Goal: Task Accomplishment & Management: Manage account settings

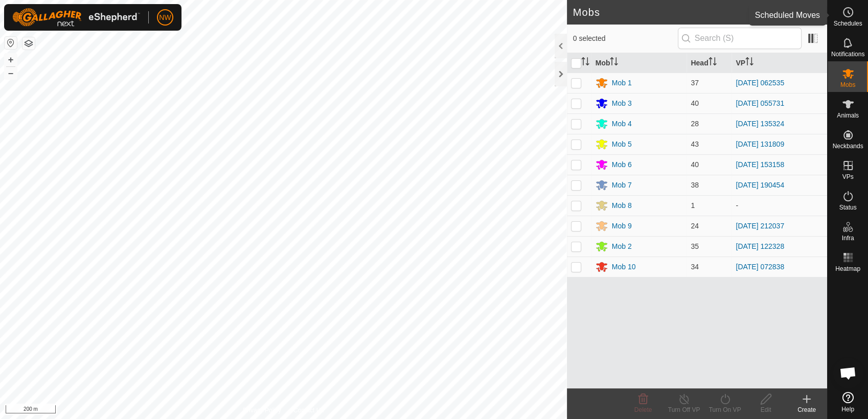
click at [854, 11] on icon at bounding box center [848, 12] width 12 height 12
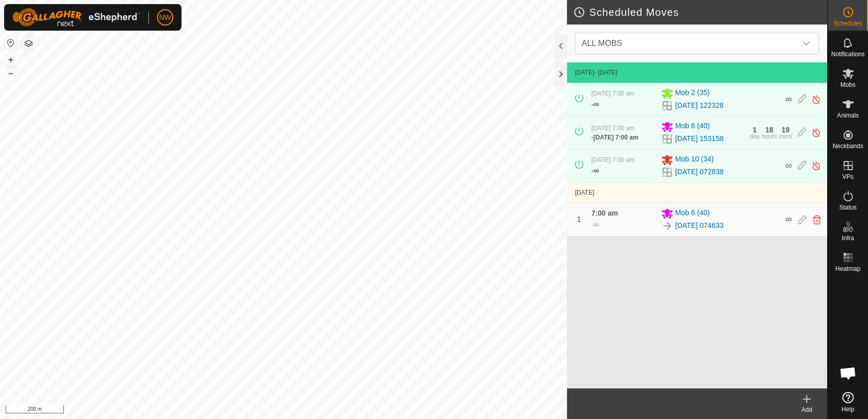
click at [810, 401] on icon at bounding box center [807, 399] width 12 height 12
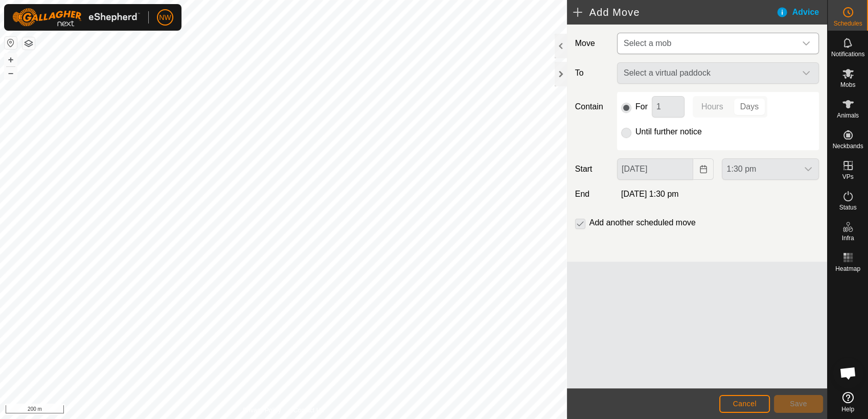
click at [806, 40] on icon "dropdown trigger" at bounding box center [806, 43] width 8 height 8
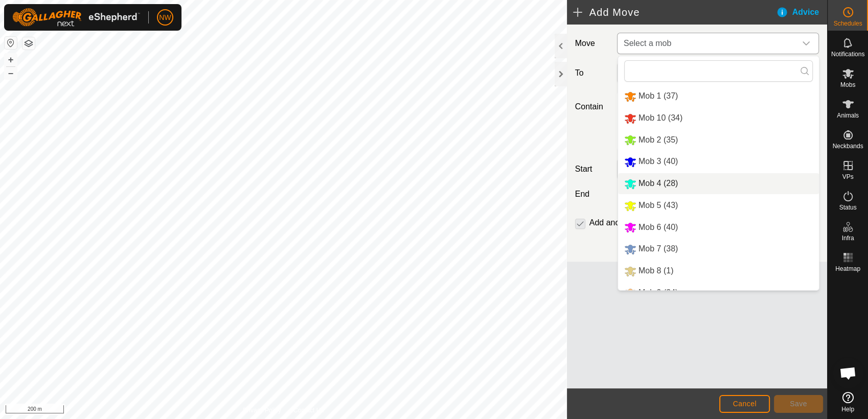
click at [641, 180] on li "Mob 4 (28)" at bounding box center [718, 183] width 201 height 21
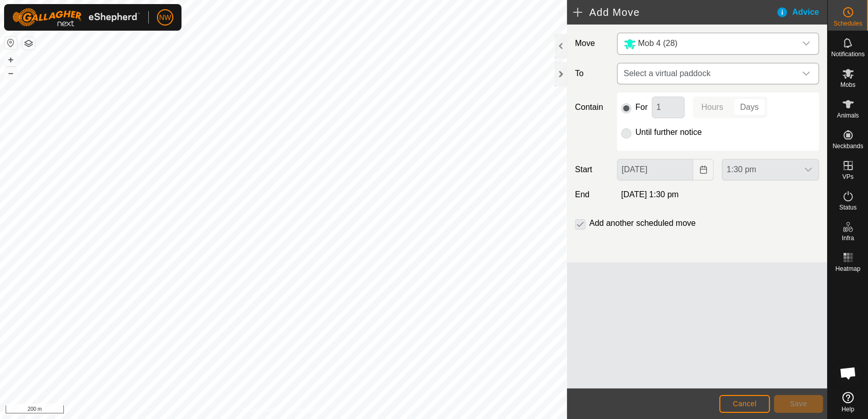
click at [809, 73] on icon "dropdown trigger" at bounding box center [806, 74] width 7 height 4
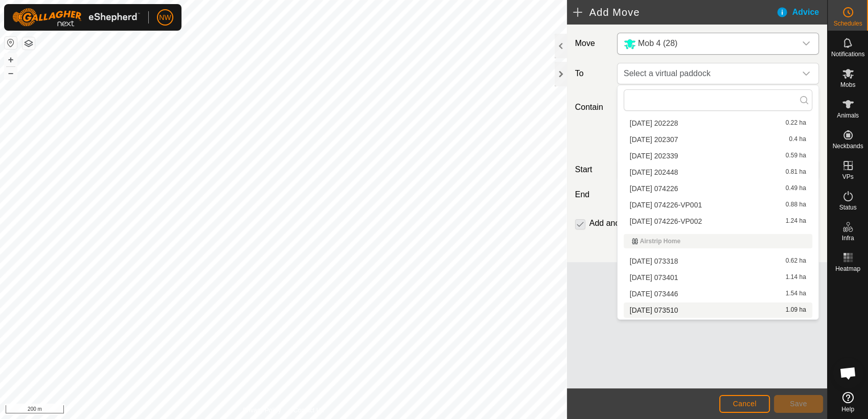
scroll to position [281, 0]
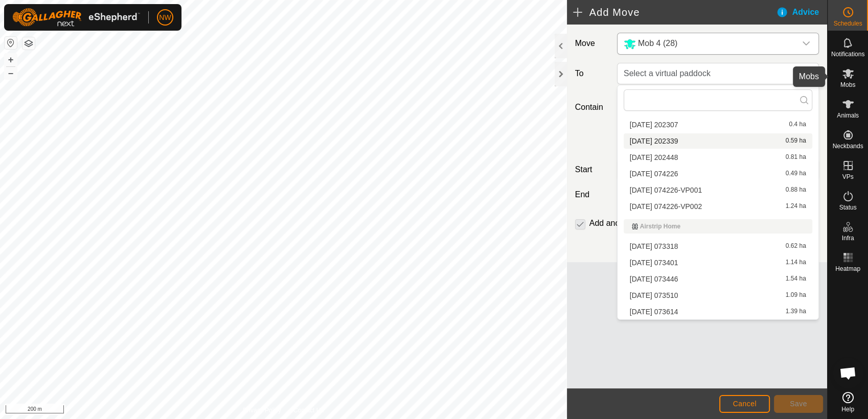
click at [855, 73] on es-mob-svg-icon at bounding box center [848, 73] width 18 height 16
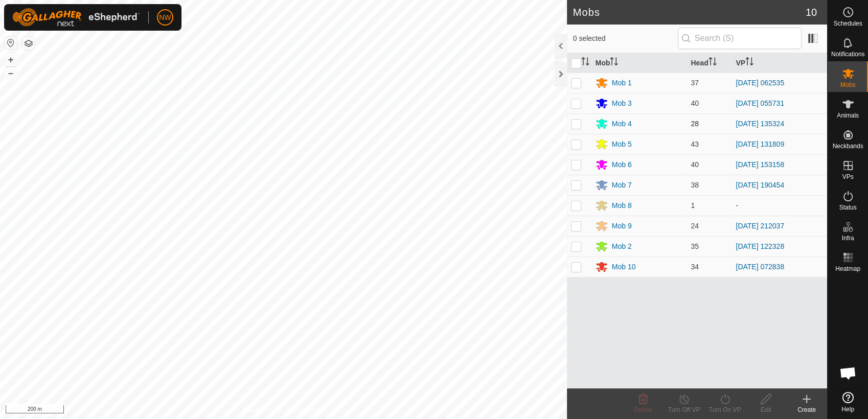
click at [574, 125] on p-checkbox at bounding box center [576, 124] width 10 height 8
checkbox input "true"
click at [726, 401] on icon at bounding box center [725, 399] width 13 height 12
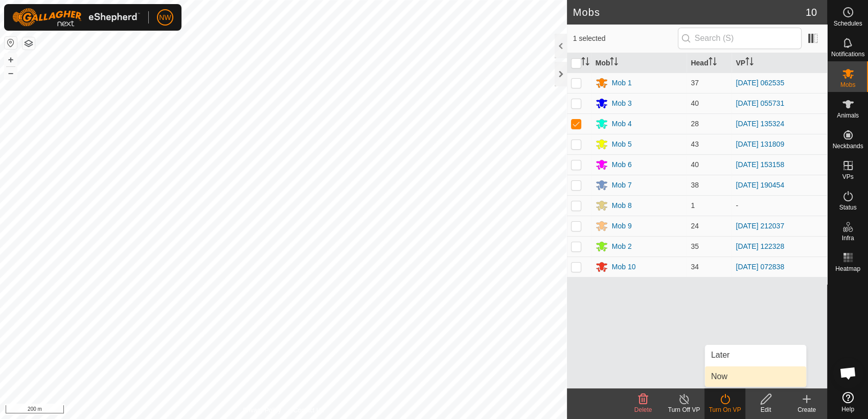
click at [728, 376] on link "Now" at bounding box center [755, 377] width 101 height 20
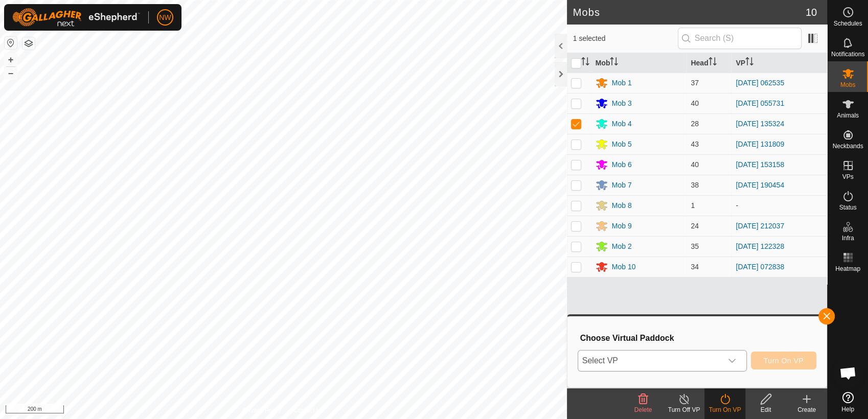
click at [736, 357] on icon "dropdown trigger" at bounding box center [732, 361] width 8 height 8
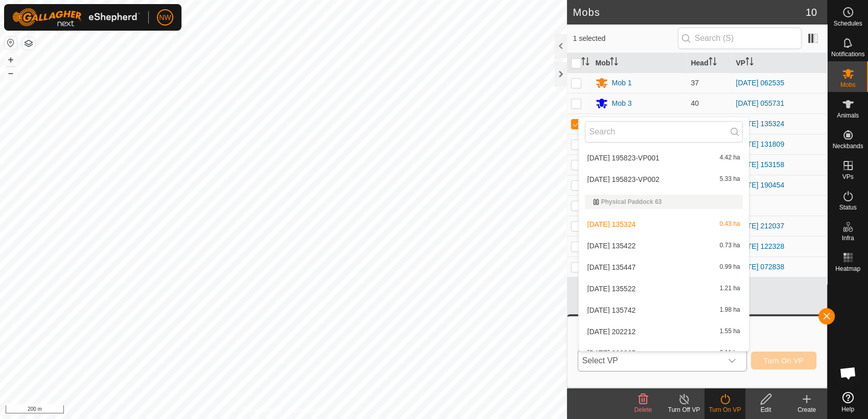
scroll to position [8645, 0]
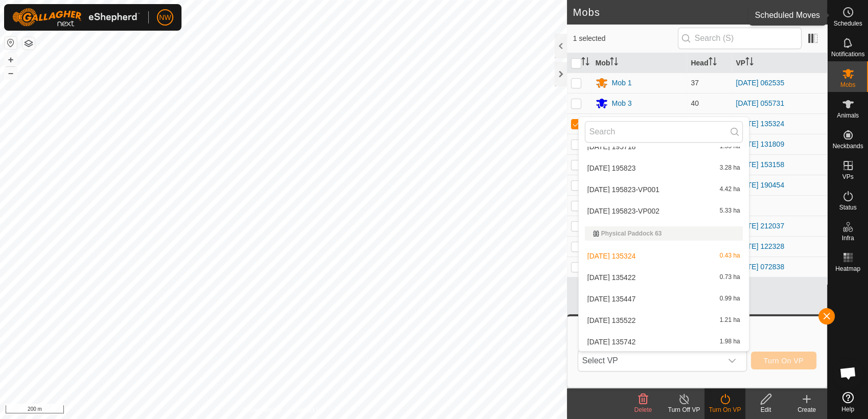
click at [854, 13] on es-schedule-vp-svg-icon at bounding box center [848, 12] width 18 height 16
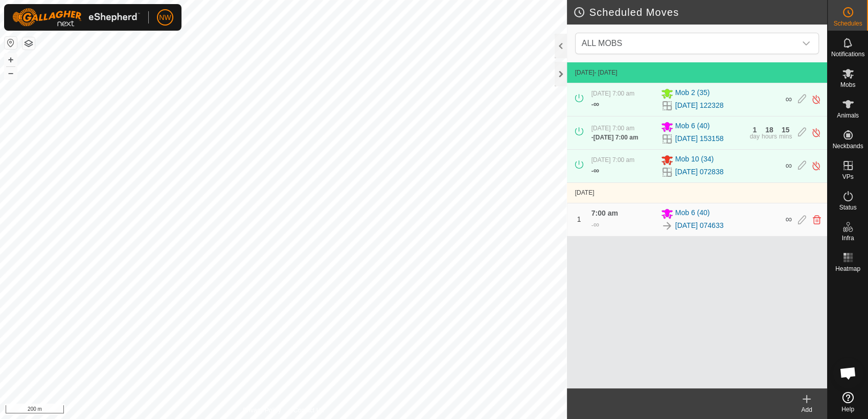
click at [809, 400] on icon at bounding box center [807, 399] width 12 height 12
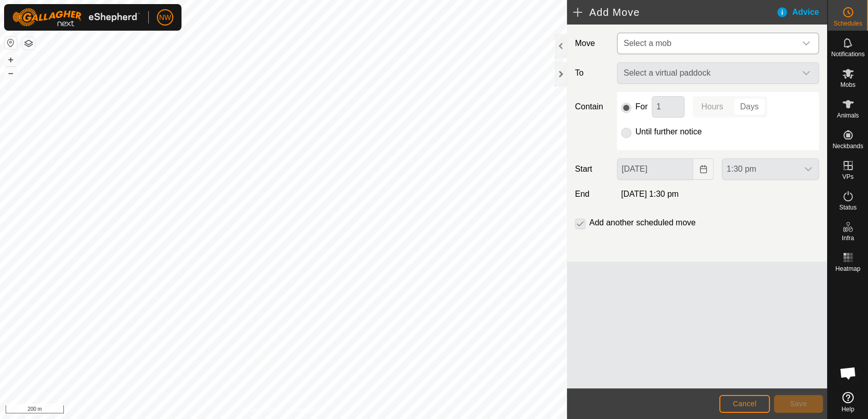
click at [805, 40] on icon "dropdown trigger" at bounding box center [806, 43] width 8 height 8
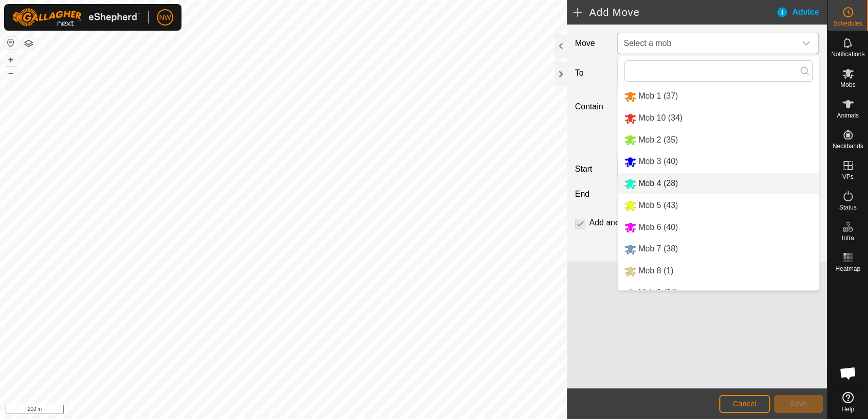
click at [652, 179] on li "Mob 4 (28)" at bounding box center [718, 183] width 201 height 21
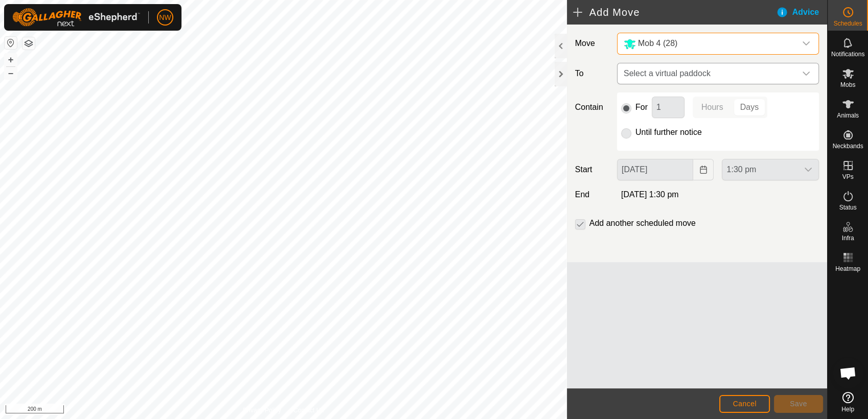
click at [806, 73] on icon "dropdown trigger" at bounding box center [806, 74] width 8 height 8
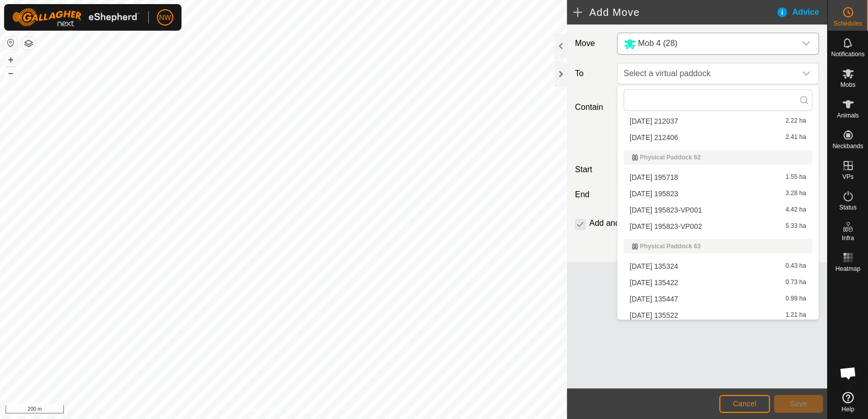
scroll to position [6927, 0]
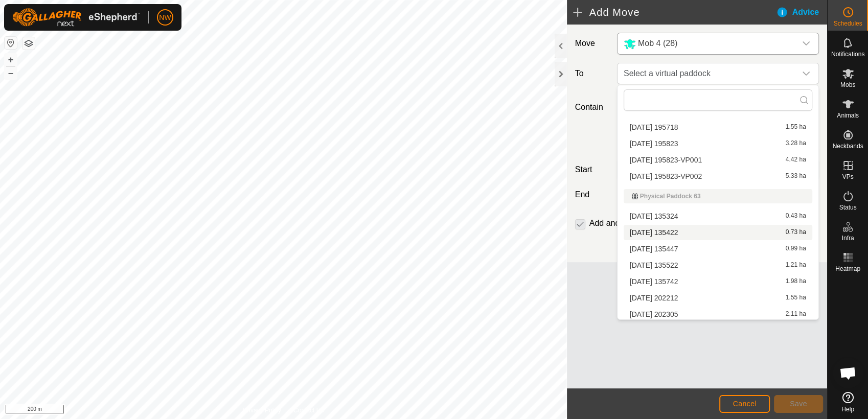
click at [665, 229] on li "[DATE] 135422 0.73 ha" at bounding box center [718, 232] width 189 height 15
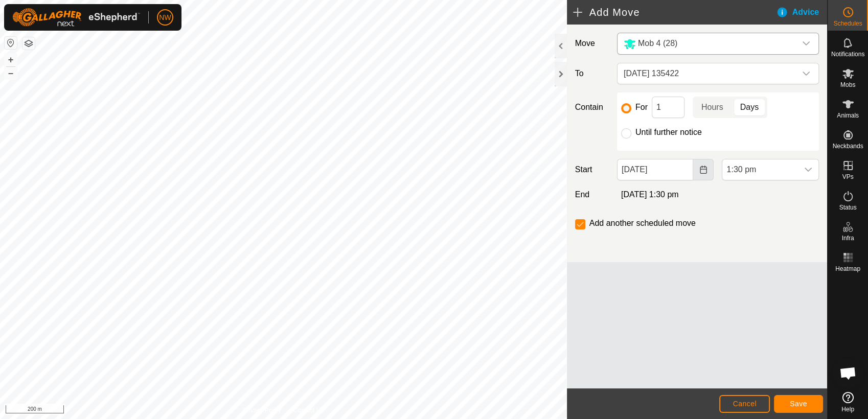
click at [703, 170] on icon "Choose Date" at bounding box center [704, 170] width 8 height 8
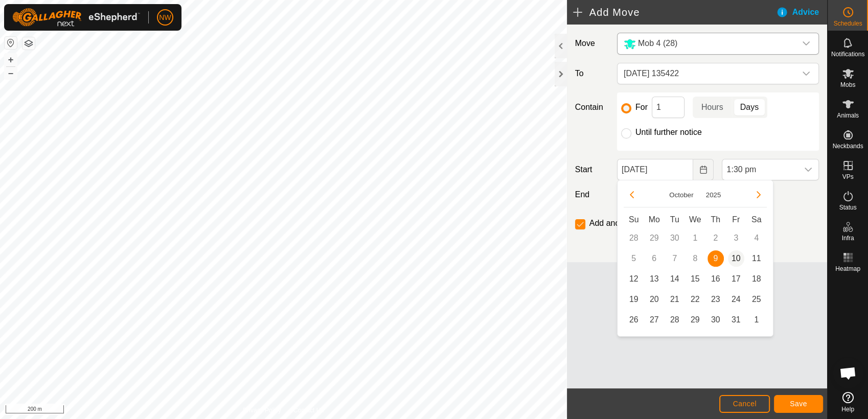
click at [735, 256] on span "10" at bounding box center [736, 259] width 16 height 16
type input "[DATE]"
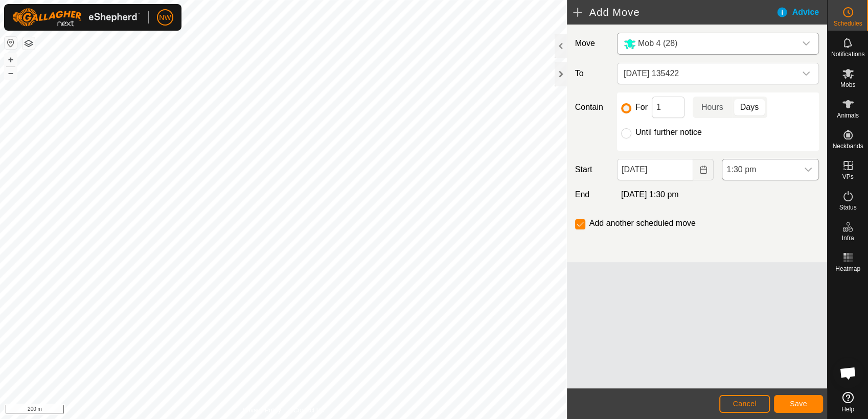
click at [810, 166] on icon "dropdown trigger" at bounding box center [808, 170] width 8 height 8
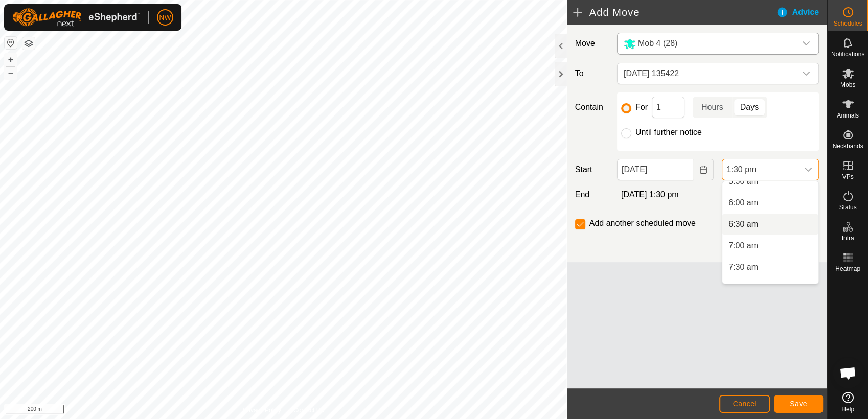
scroll to position [266, 0]
click at [751, 222] on li "7:00 am" at bounding box center [771, 226] width 96 height 20
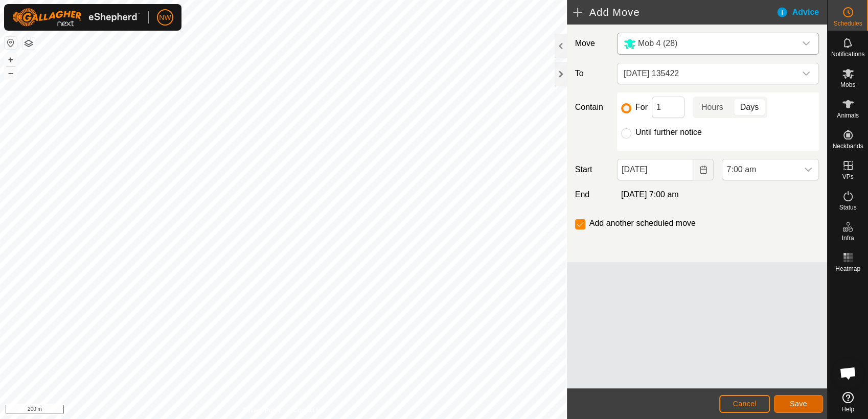
click at [803, 404] on span "Save" at bounding box center [798, 404] width 17 height 8
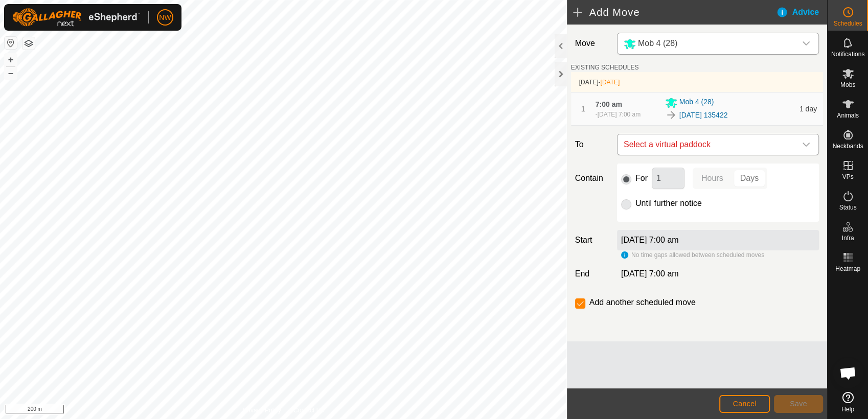
click at [809, 142] on icon "dropdown trigger" at bounding box center [806, 145] width 8 height 8
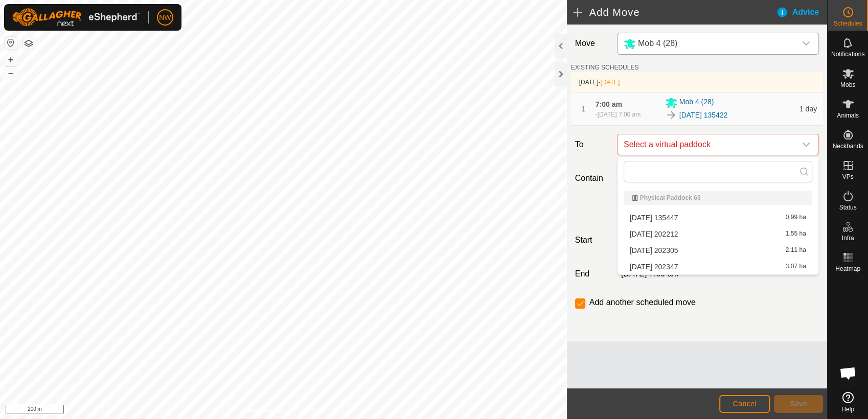
click at [667, 214] on li "[DATE] 135447 0.99 ha" at bounding box center [718, 217] width 189 height 15
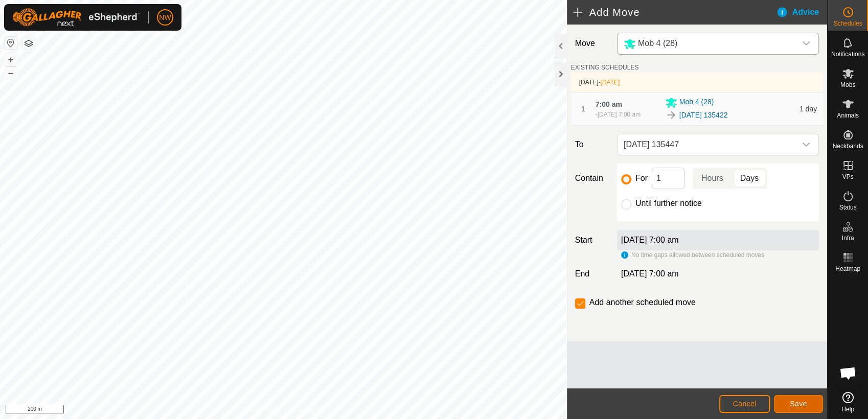
click at [796, 401] on span "Save" at bounding box center [798, 404] width 17 height 8
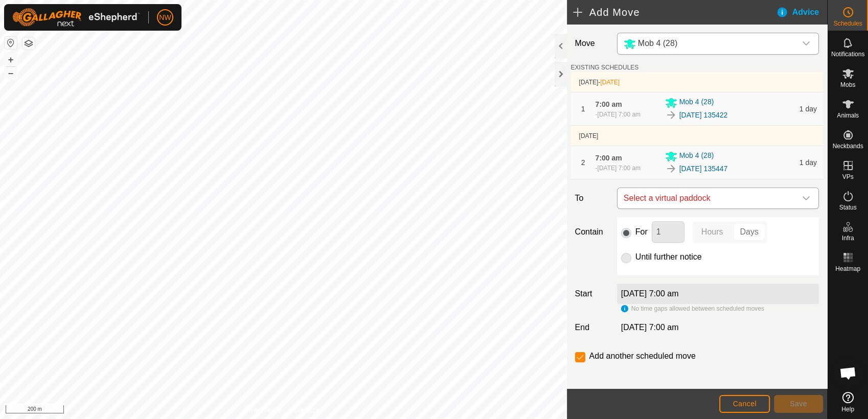
click at [803, 199] on icon "dropdown trigger" at bounding box center [806, 198] width 7 height 4
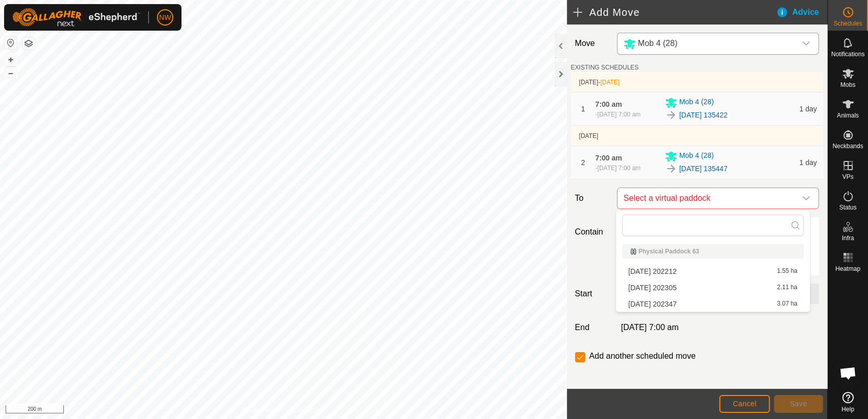
click at [670, 267] on li "[DATE] 202212 1.55 ha" at bounding box center [713, 271] width 182 height 15
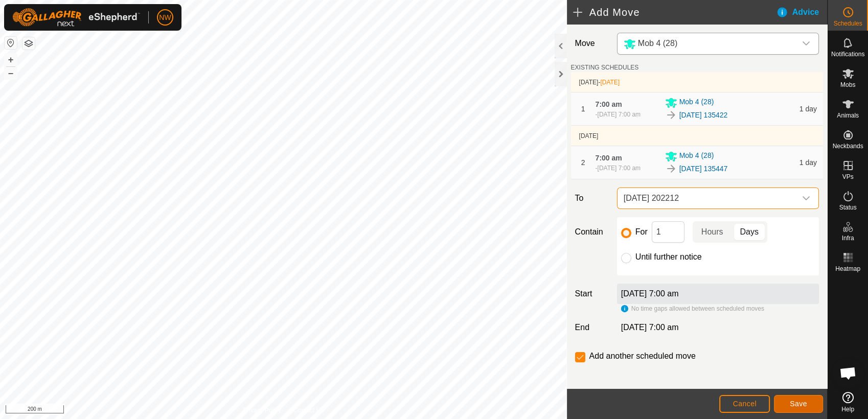
click at [799, 406] on span "Save" at bounding box center [798, 404] width 17 height 8
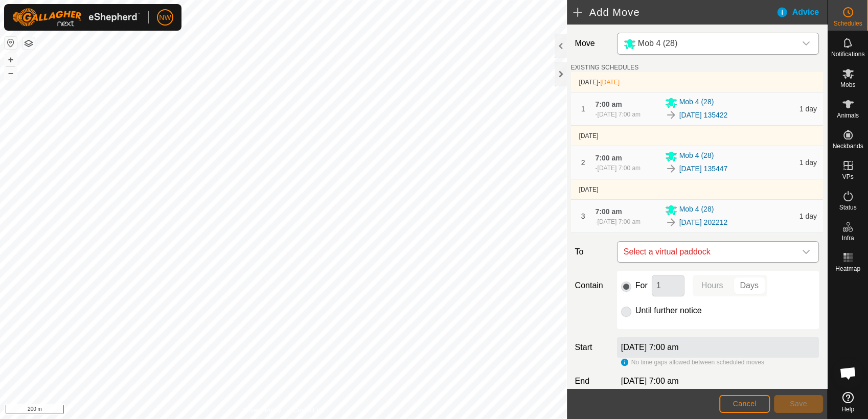
click at [802, 250] on icon "dropdown trigger" at bounding box center [806, 252] width 8 height 8
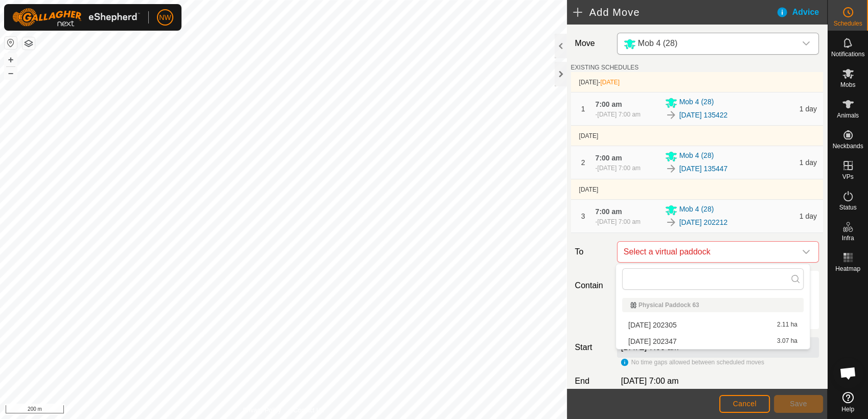
click at [675, 325] on li "[DATE] 202305 2.11 ha" at bounding box center [713, 325] width 182 height 15
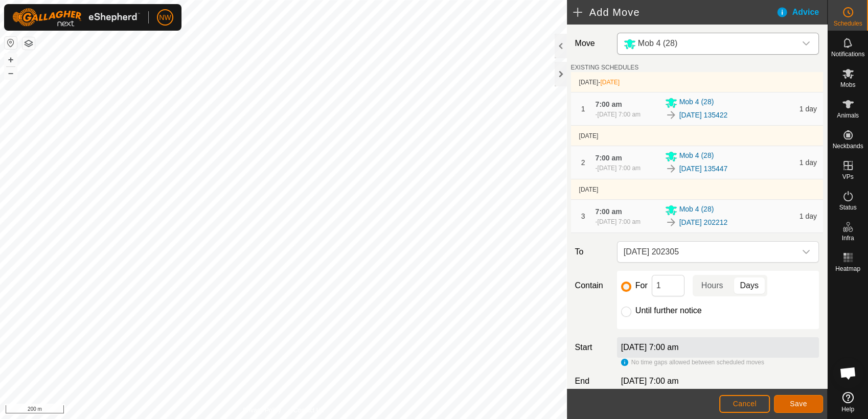
click at [796, 403] on span "Save" at bounding box center [798, 404] width 17 height 8
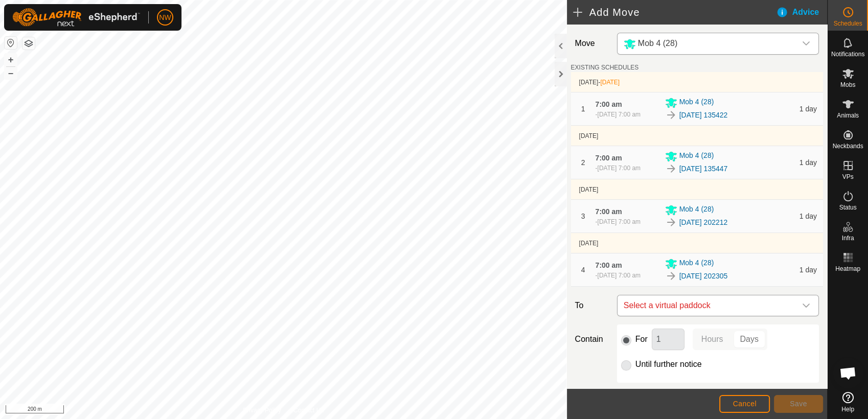
click at [802, 305] on icon "dropdown trigger" at bounding box center [806, 306] width 8 height 8
click at [684, 374] on li "[DATE] 202347 3.07 ha" at bounding box center [713, 378] width 182 height 15
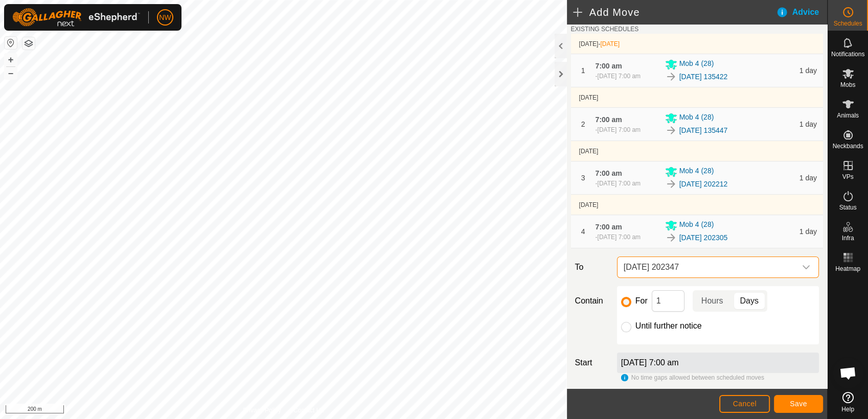
scroll to position [57, 0]
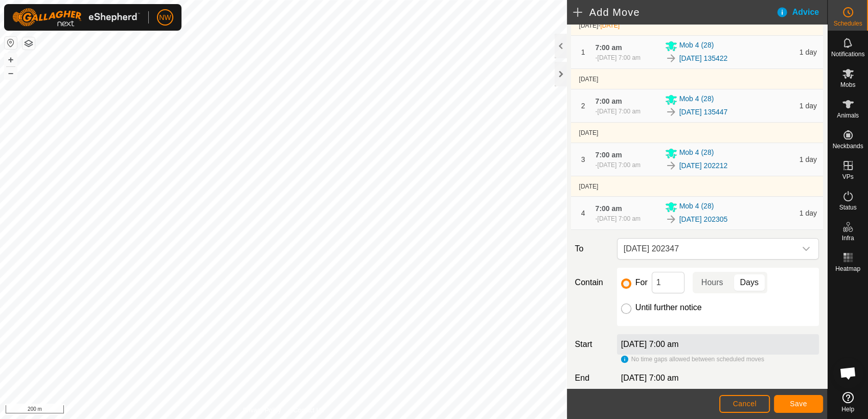
click at [623, 307] on input "Until further notice" at bounding box center [626, 309] width 10 height 10
radio input "true"
checkbox input "false"
click at [799, 403] on span "Save" at bounding box center [798, 404] width 17 height 8
